Goal: Find specific page/section: Find specific page/section

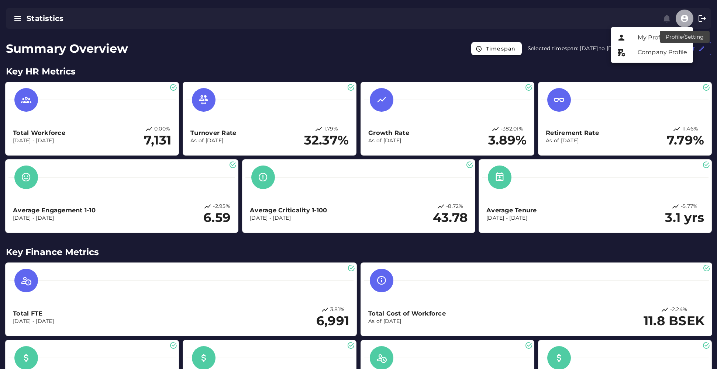
click at [682, 21] on icon "button" at bounding box center [684, 18] width 9 height 9
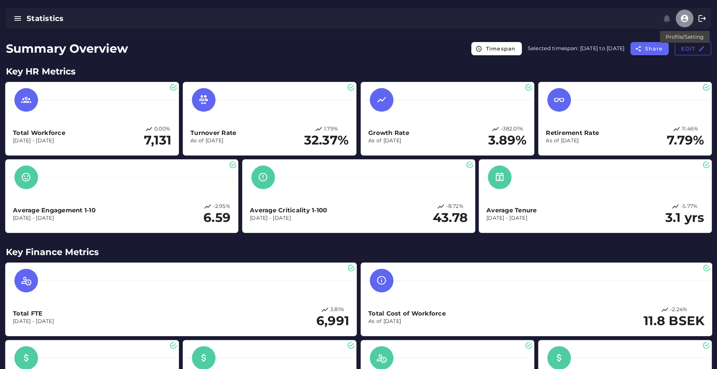
click at [682, 21] on icon "button" at bounding box center [684, 18] width 9 height 9
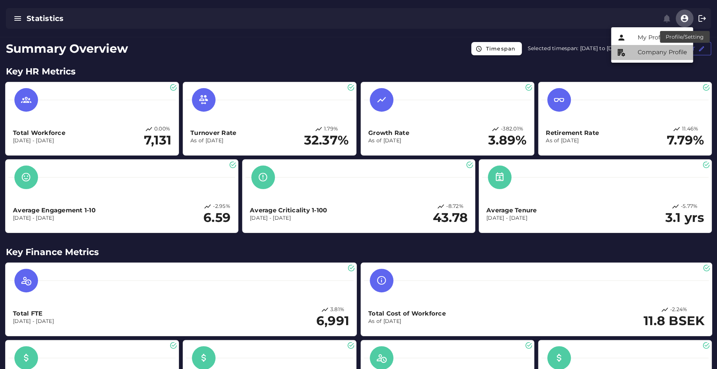
click at [656, 56] on div "Company Profile" at bounding box center [661, 52] width 49 height 9
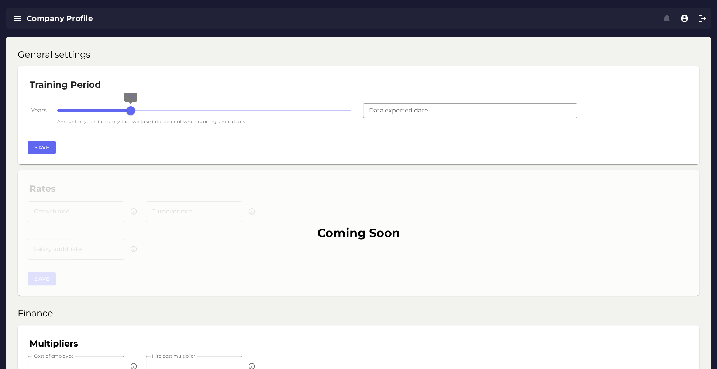
type input "**********"
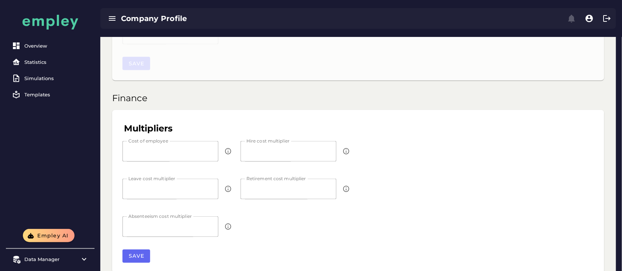
scroll to position [250, 0]
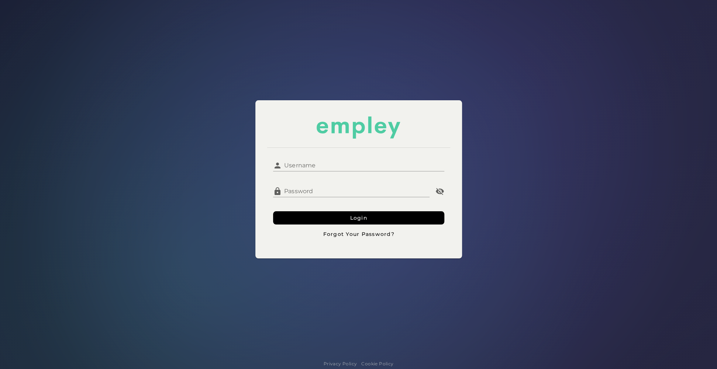
click at [288, 164] on input "Username" at bounding box center [363, 163] width 162 height 18
click at [328, 167] on input "Username" at bounding box center [363, 163] width 162 height 18
type input "**********"
click at [305, 207] on form "**********" at bounding box center [358, 197] width 171 height 87
click at [286, 217] on button "Login" at bounding box center [358, 217] width 171 height 13
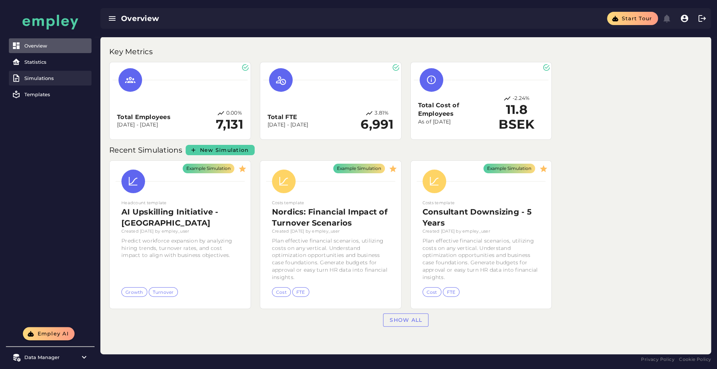
click at [41, 77] on div "Simulations" at bounding box center [56, 78] width 64 height 6
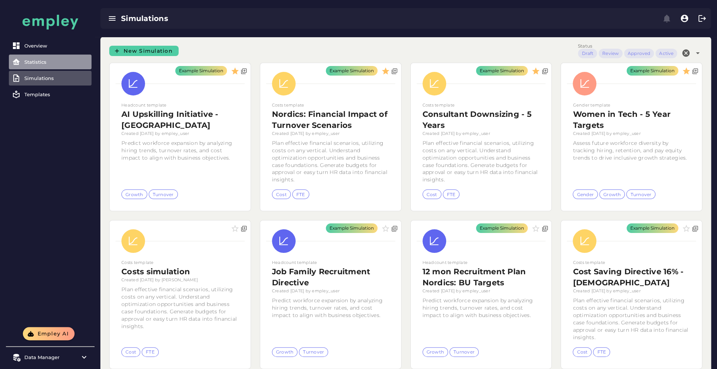
click at [44, 66] on link "Statistics" at bounding box center [50, 62] width 83 height 15
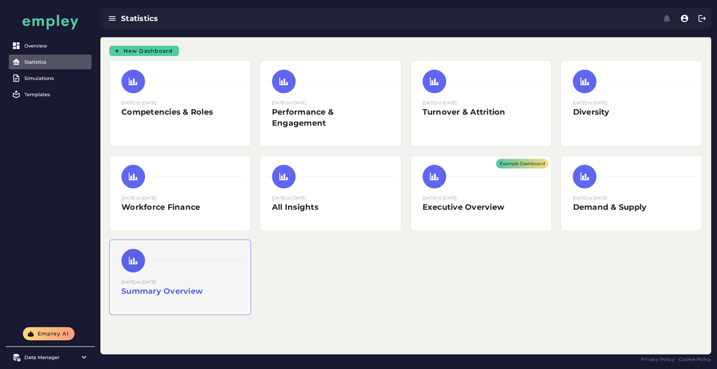
click at [167, 301] on div "01 December 2023 to 31 December 2024 Summary Overview" at bounding box center [179, 291] width 117 height 24
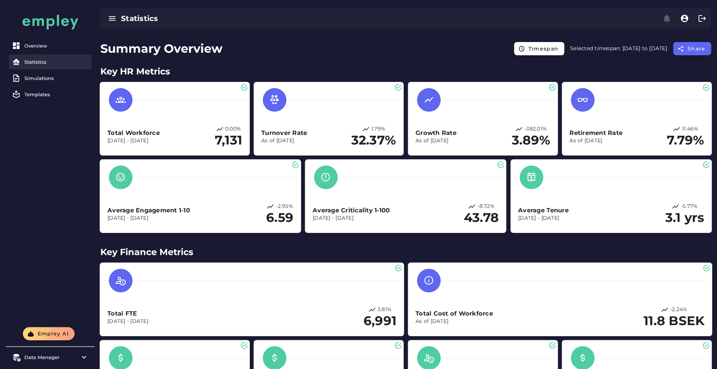
click at [30, 61] on div "Statistics" at bounding box center [56, 62] width 64 height 6
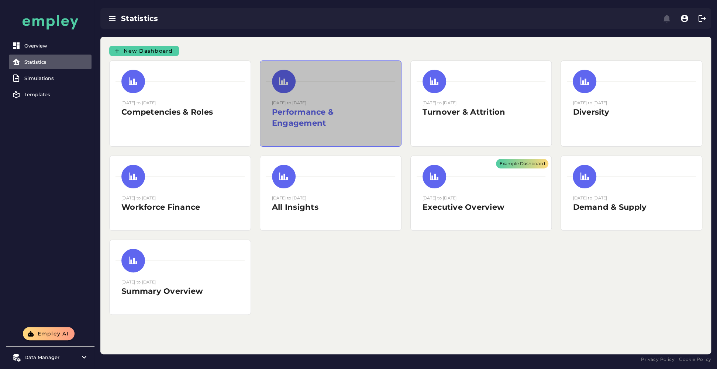
click at [305, 114] on h2 "Performance & Engagement" at bounding box center [330, 118] width 117 height 22
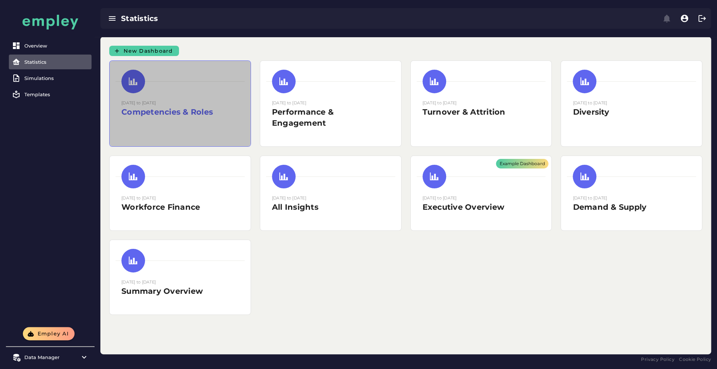
click at [149, 75] on div at bounding box center [179, 82] width 129 height 24
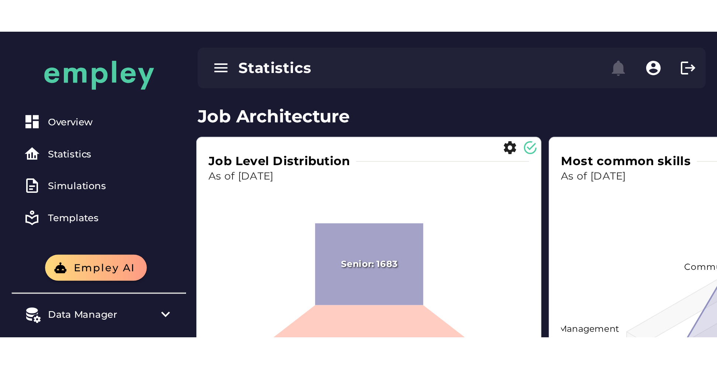
scroll to position [64, 0]
